Goal: Task Accomplishment & Management: Manage account settings

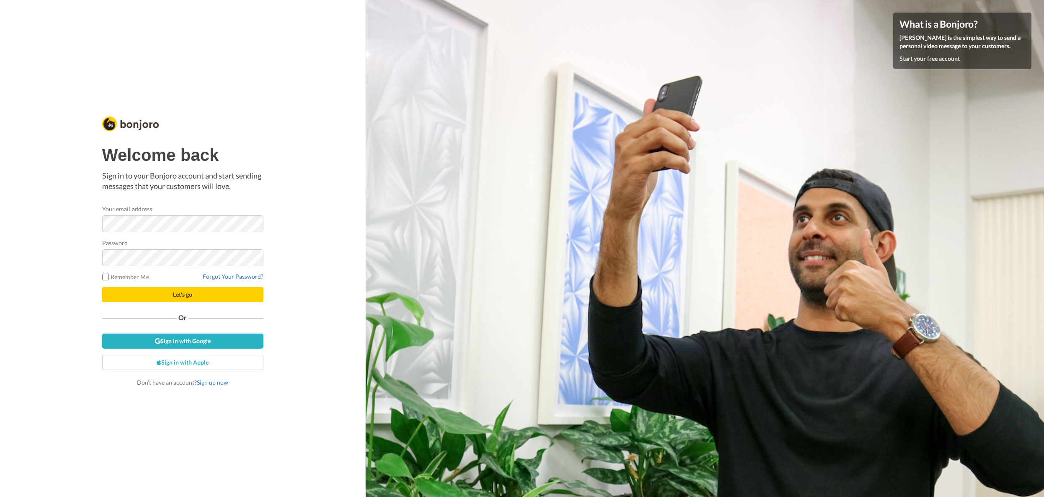
click at [1043, 224] on com-1password-button at bounding box center [1044, 248] width 0 height 497
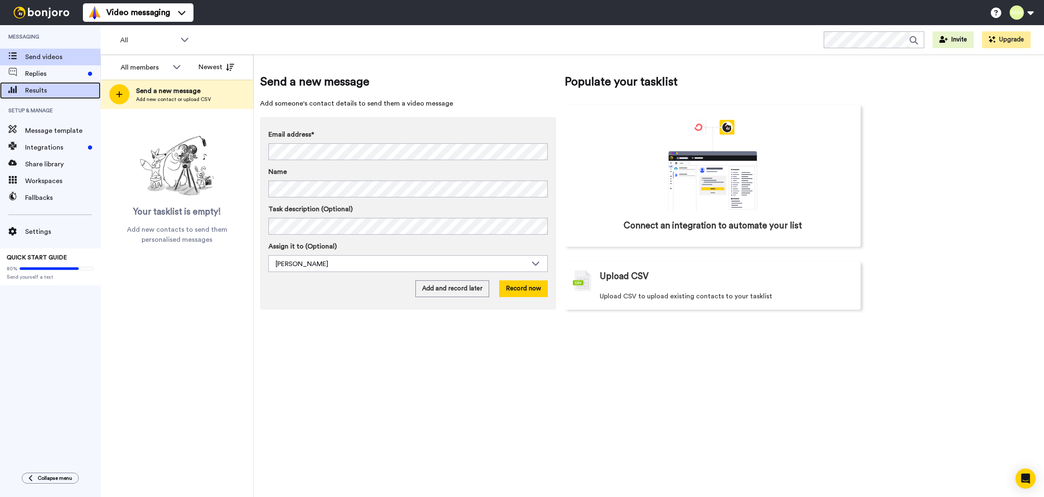
click at [30, 88] on span "Results" at bounding box center [62, 90] width 75 height 10
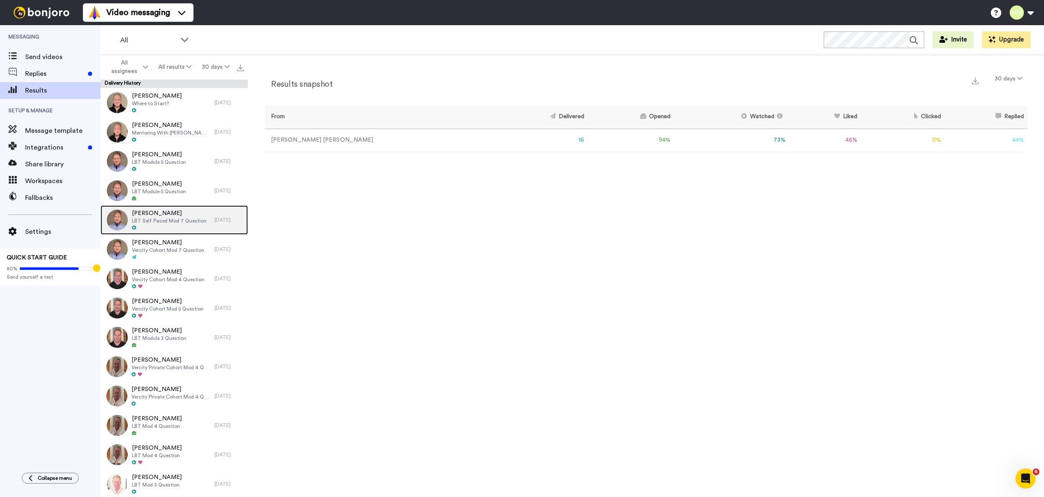
click at [162, 219] on span "LBT Self Paced Mod 7 Question" at bounding box center [169, 220] width 75 height 7
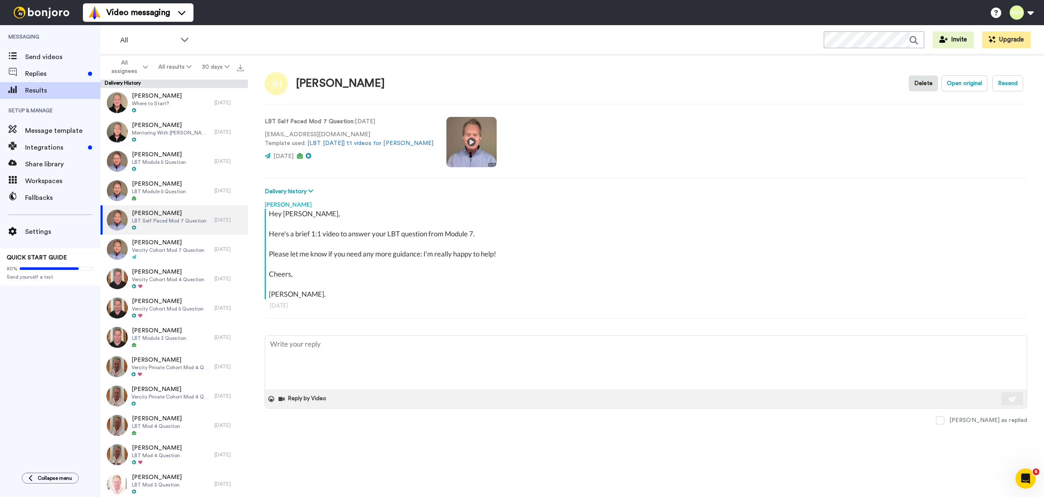
click at [446, 139] on video at bounding box center [471, 142] width 50 height 50
click at [446, 143] on video at bounding box center [471, 142] width 50 height 50
click at [184, 102] on div "Brad Domek Where to Start?" at bounding box center [157, 102] width 114 height 29
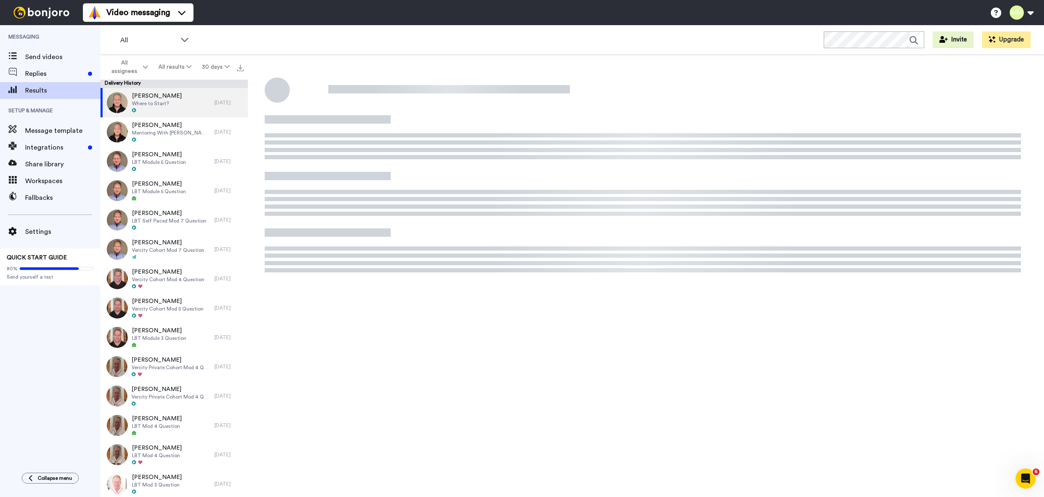
type textarea "x"
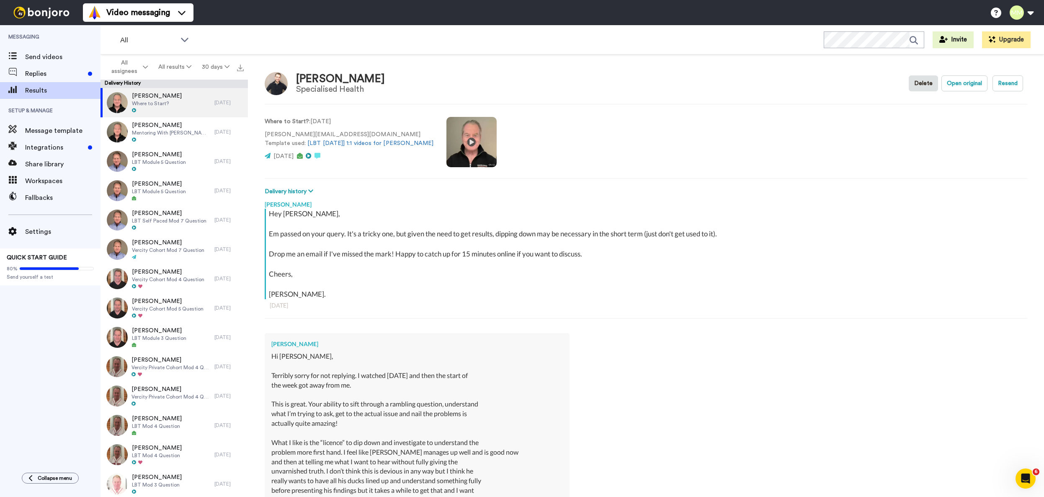
click at [446, 140] on video at bounding box center [471, 142] width 50 height 50
click at [446, 141] on video at bounding box center [471, 142] width 50 height 50
click at [62, 58] on span "Send videos" at bounding box center [62, 57] width 75 height 10
